Goal: Task Accomplishment & Management: Manage account settings

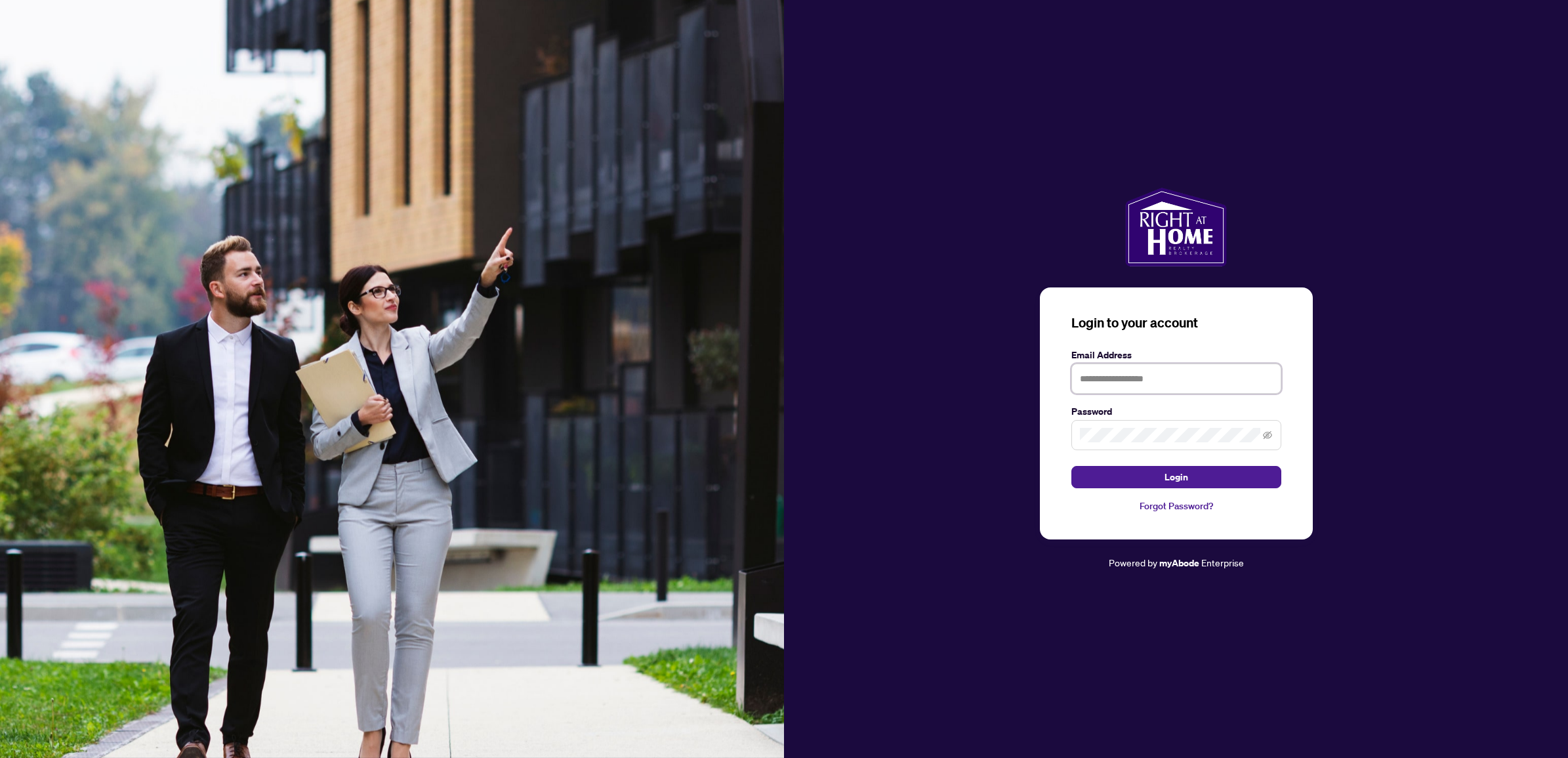
click at [1260, 379] on input "text" at bounding box center [1176, 379] width 210 height 30
type input "**********"
click at [1202, 443] on span at bounding box center [1176, 435] width 210 height 30
click at [1071, 466] on button "Login" at bounding box center [1176, 477] width 210 height 22
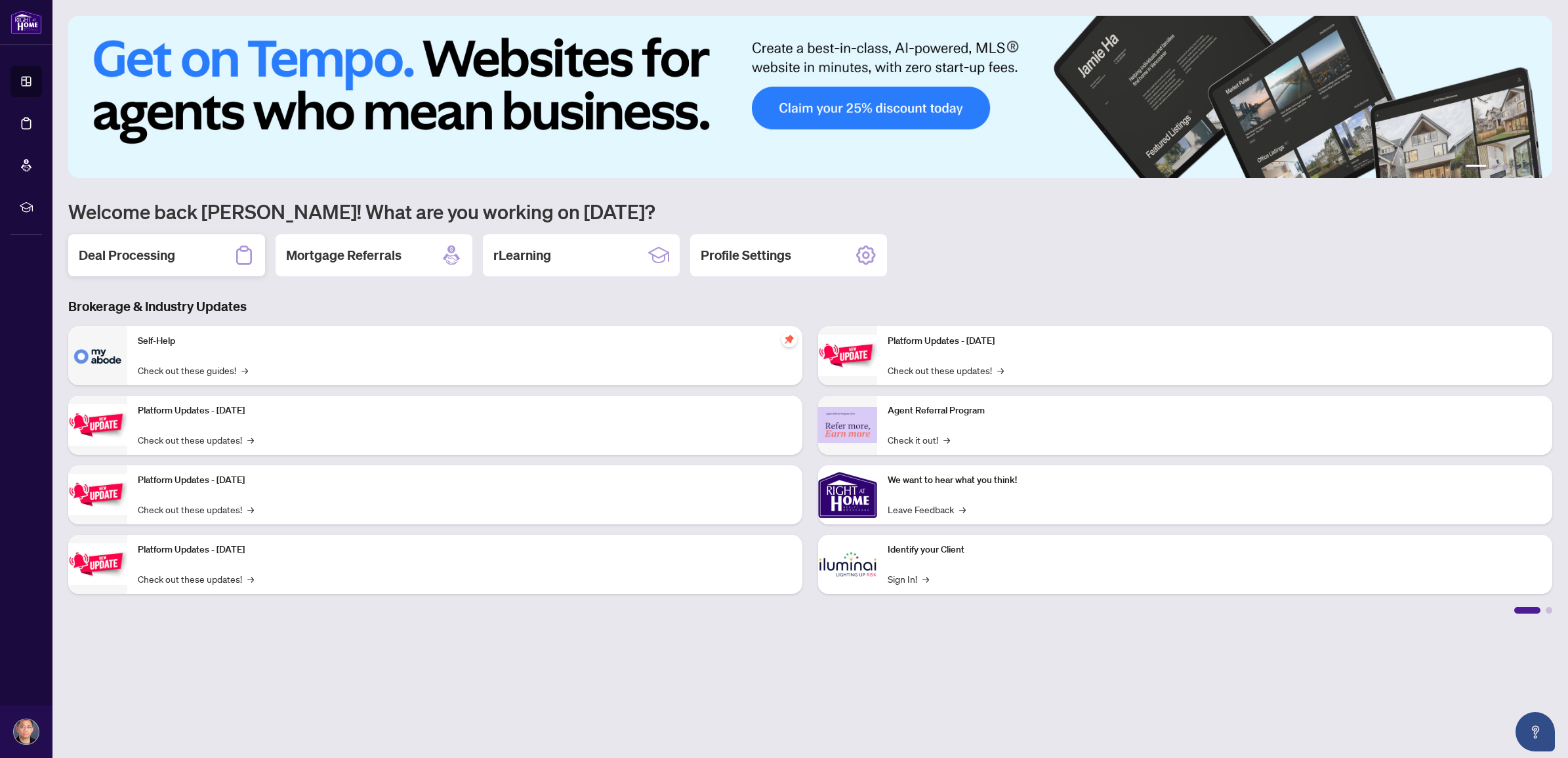
click at [177, 257] on div "Deal Processing" at bounding box center [166, 255] width 197 height 42
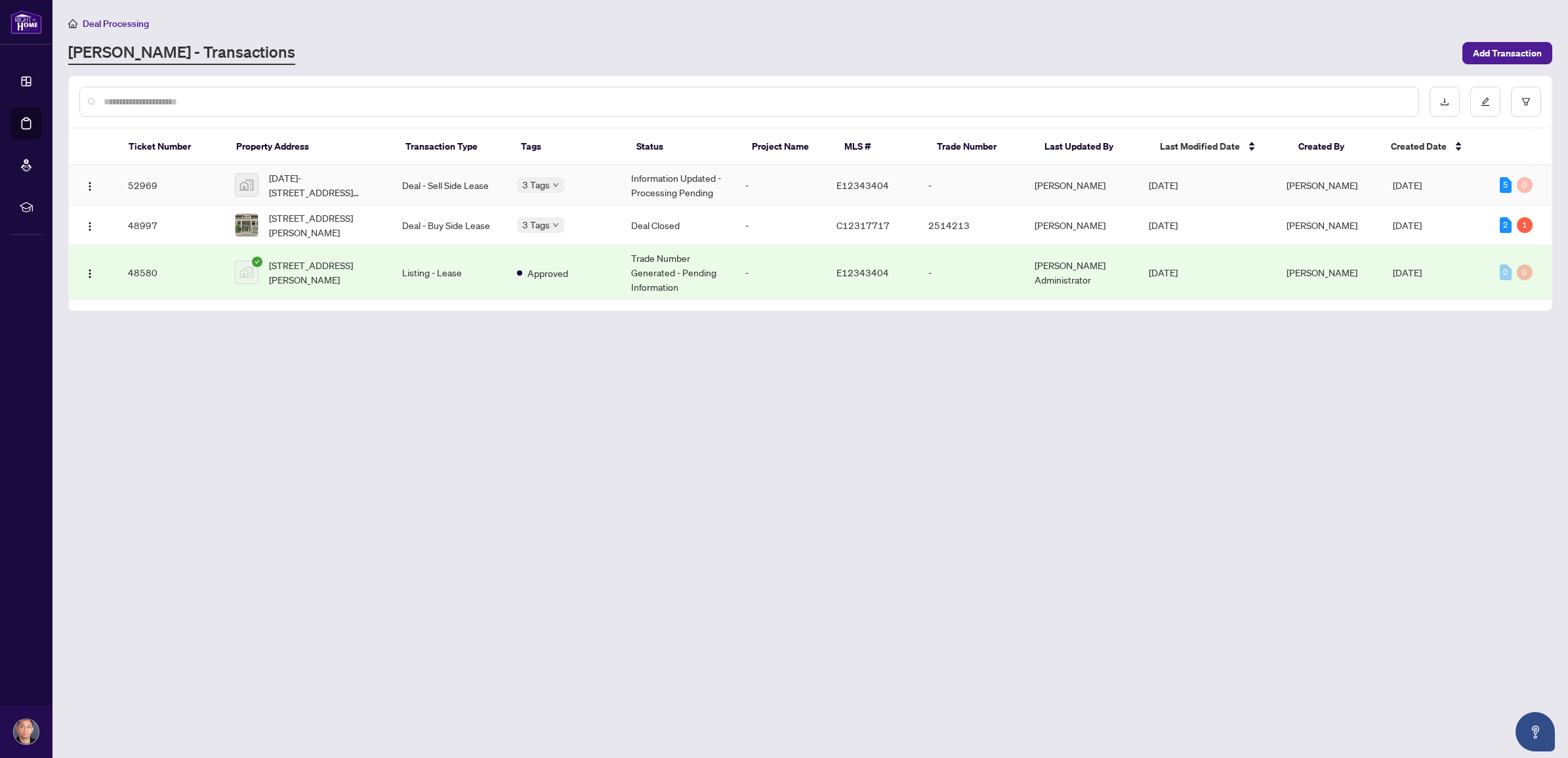
click at [155, 181] on td "52969" at bounding box center [171, 185] width 107 height 40
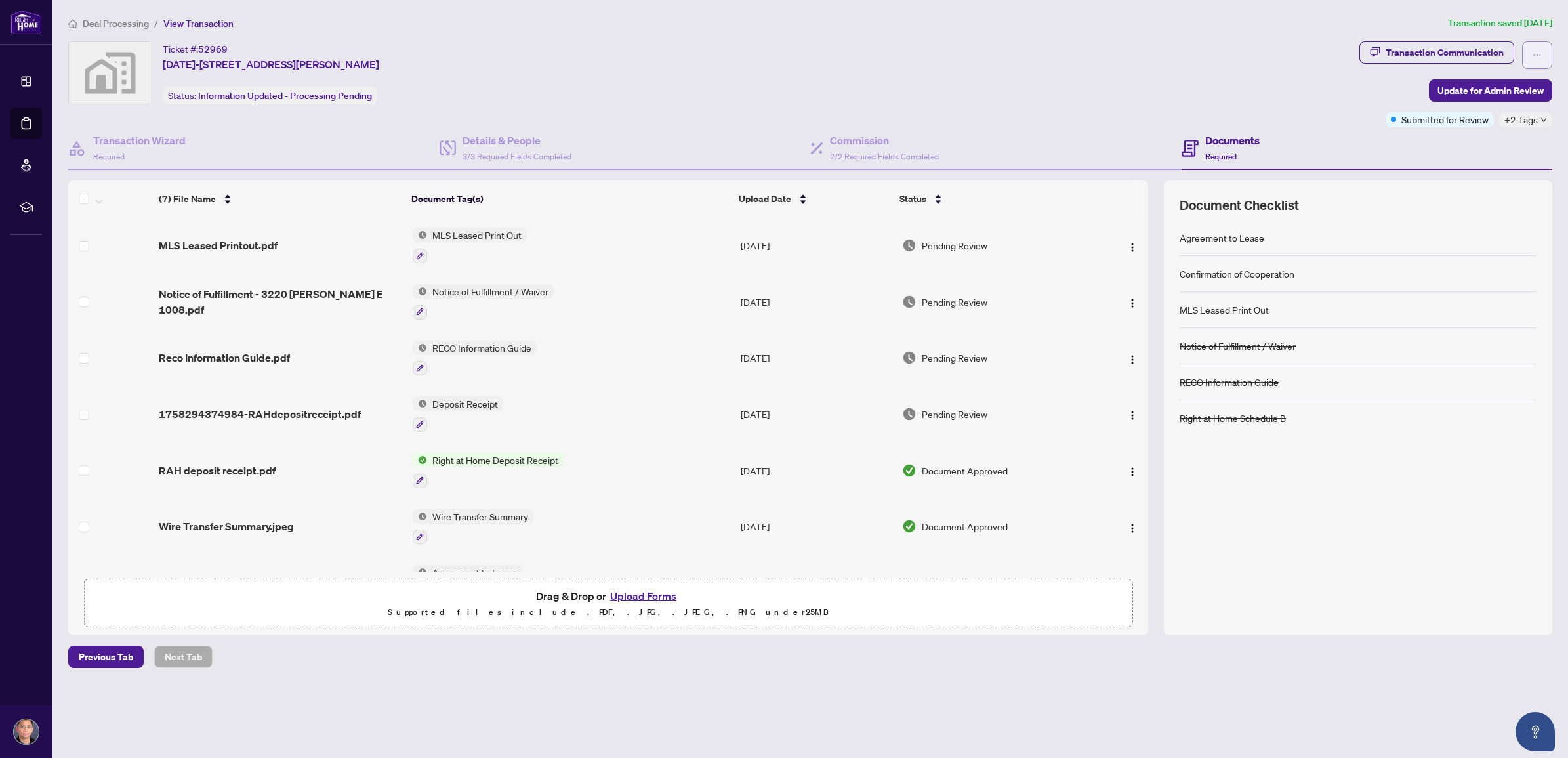
click at [1540, 48] on span "button" at bounding box center [1537, 55] width 9 height 21
click at [611, 97] on div "Ticket #: 52969 [DATE]-[STREET_ADDRESS][PERSON_NAME] Status: Information Update…" at bounding box center [711, 73] width 1286 height 63
click at [1540, 118] on icon "down" at bounding box center [1544, 120] width 7 height 7
click at [1505, 207] on div "Document Checklist" at bounding box center [1358, 205] width 357 height 19
click at [1540, 122] on icon "down" at bounding box center [1544, 120] width 7 height 7
